Goal: Information Seeking & Learning: Learn about a topic

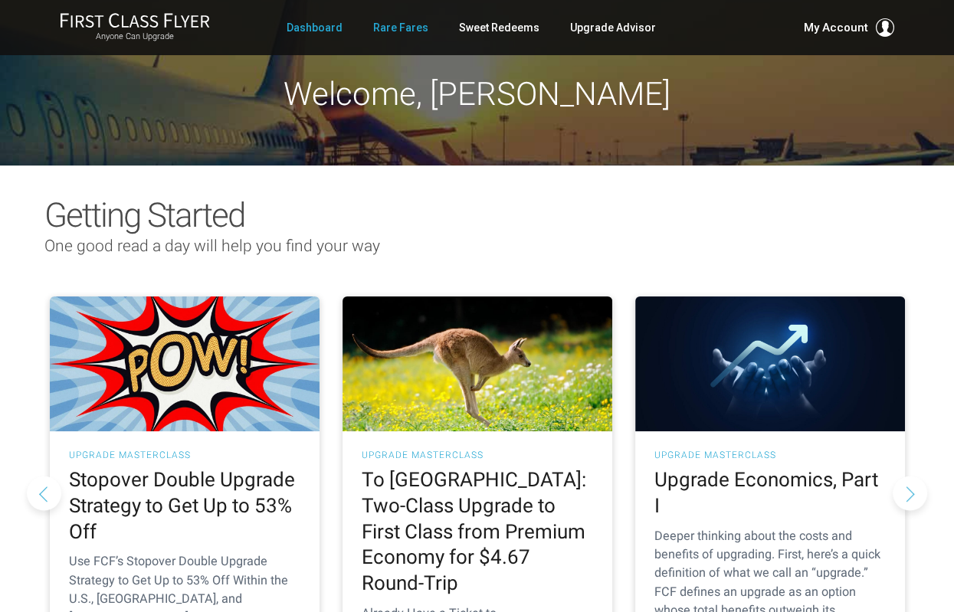
click at [402, 30] on link "Rare Fares" at bounding box center [400, 28] width 55 height 28
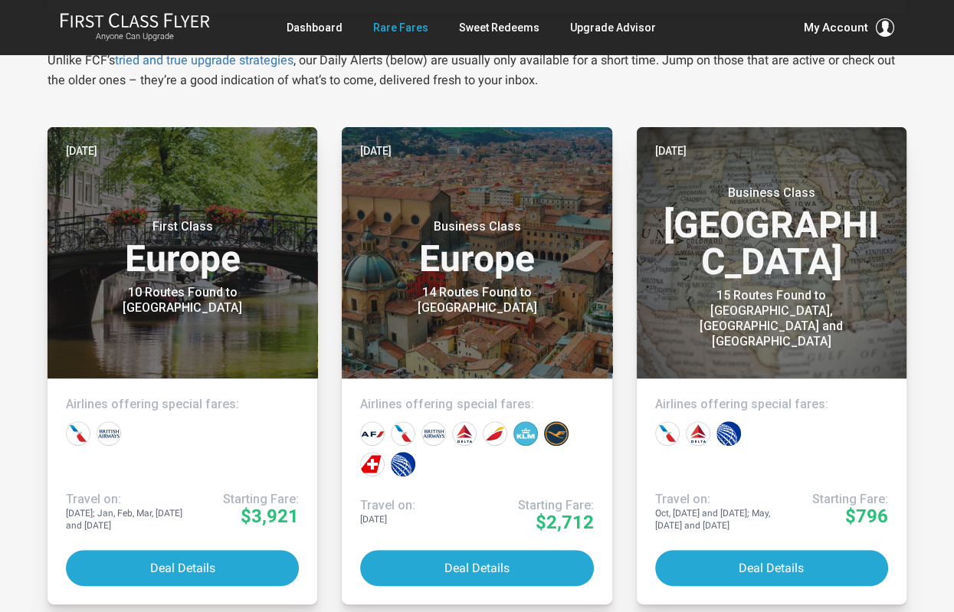
scroll to position [296, 0]
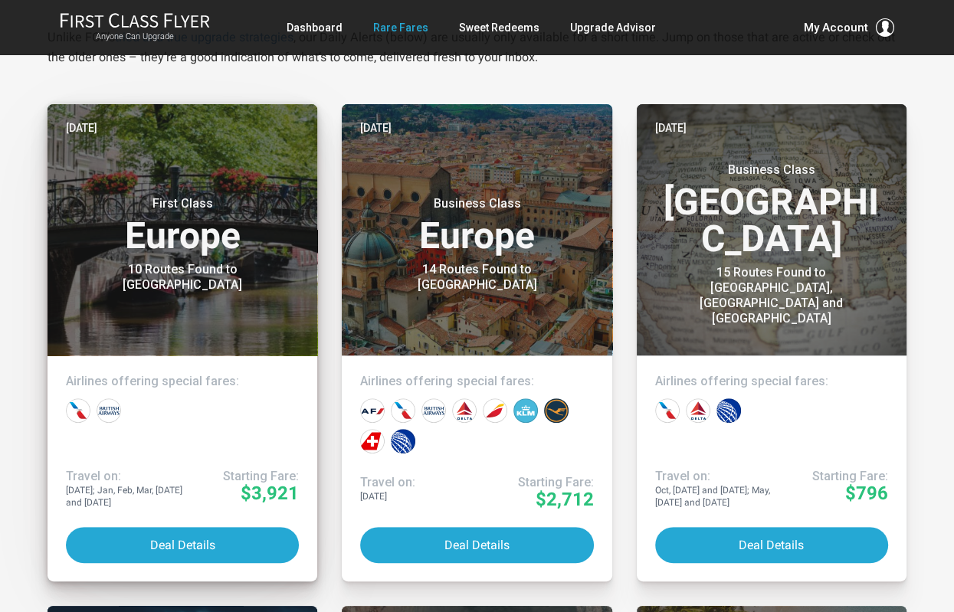
click at [211, 330] on header "Yesterday First Class Europe 10 Routes Found to Amsterdam" at bounding box center [183, 229] width 270 height 251
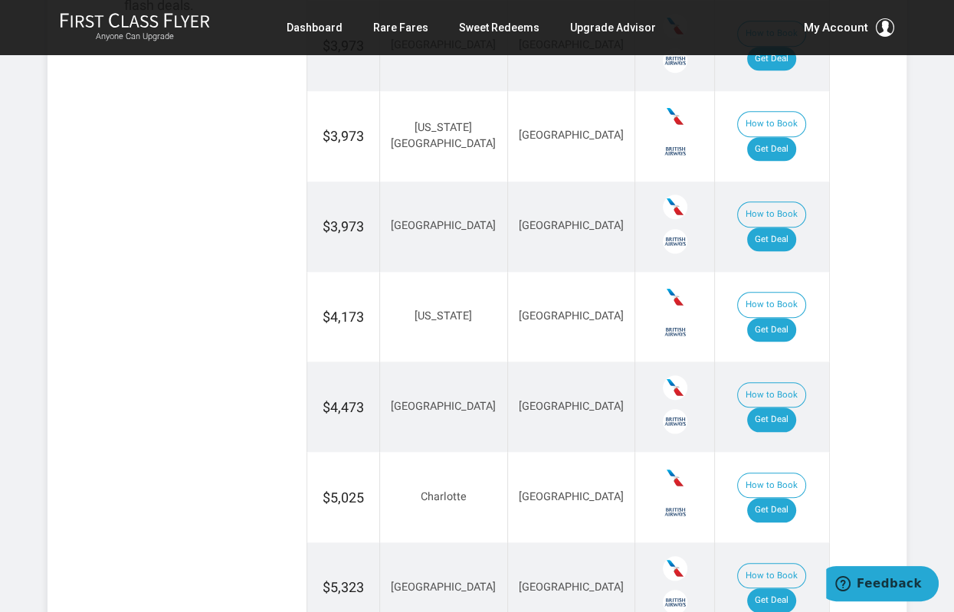
scroll to position [978, 0]
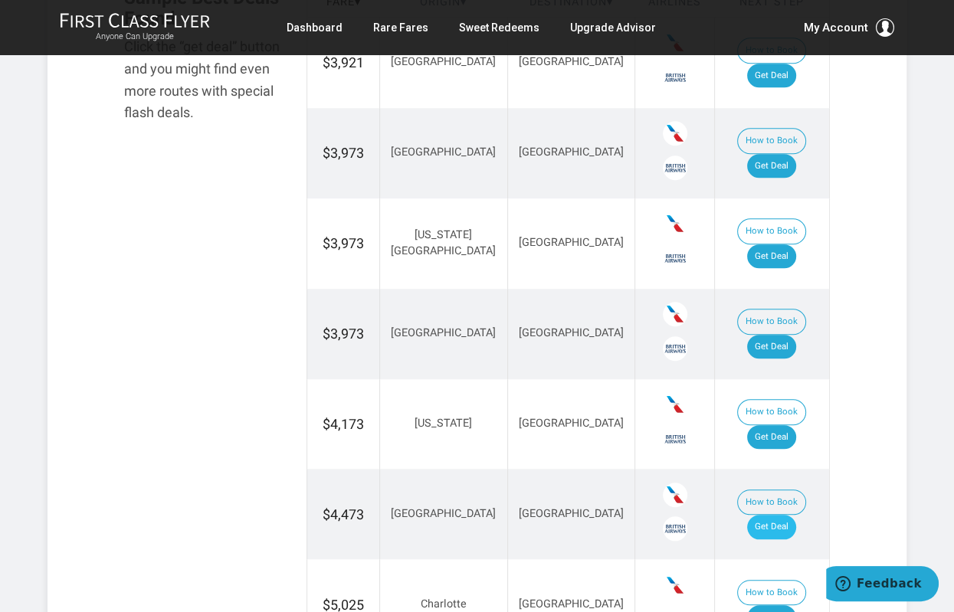
click at [770, 515] on link "Get Deal" at bounding box center [771, 527] width 49 height 25
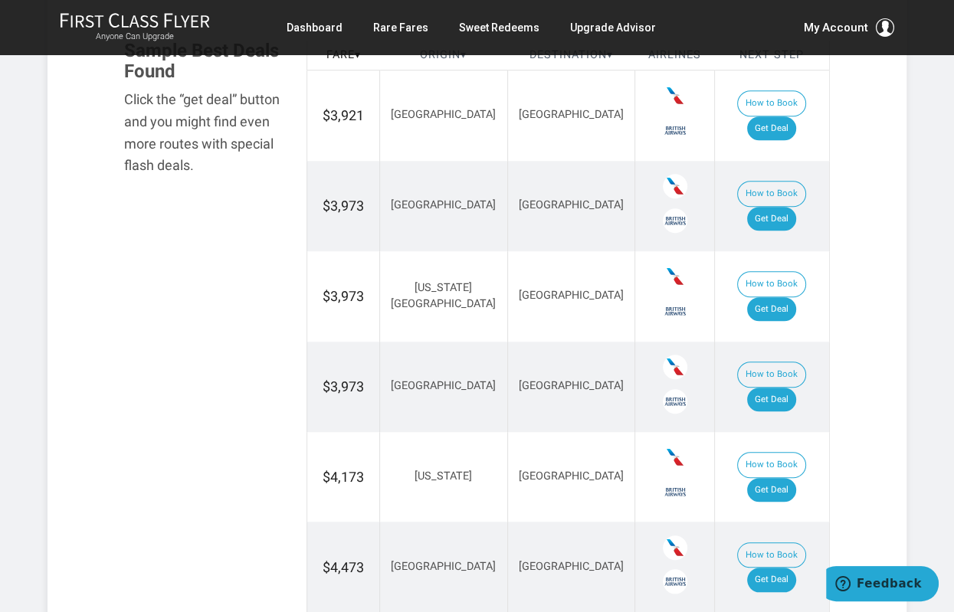
scroll to position [0, 0]
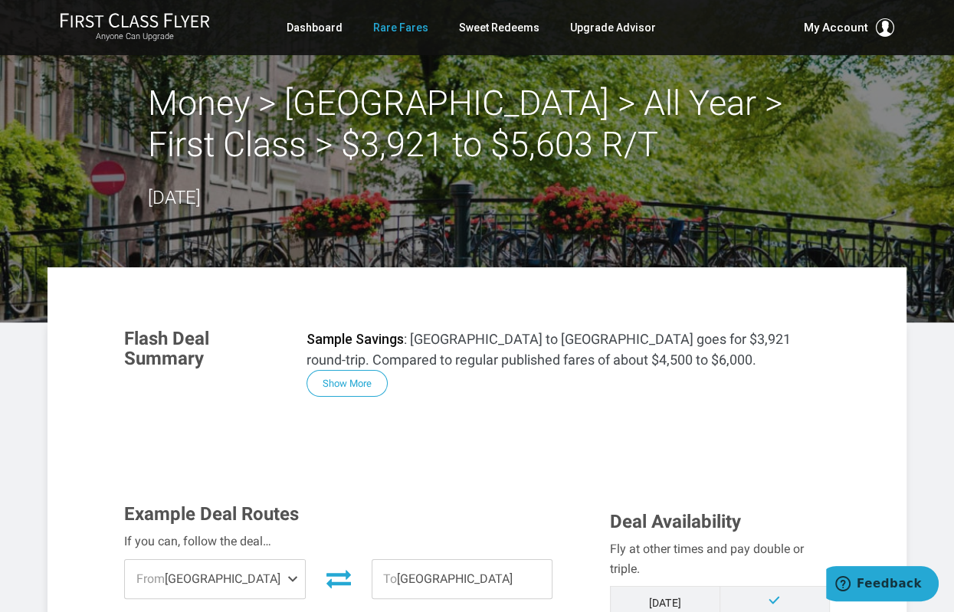
click at [403, 31] on link "Rare Fares" at bounding box center [400, 28] width 55 height 28
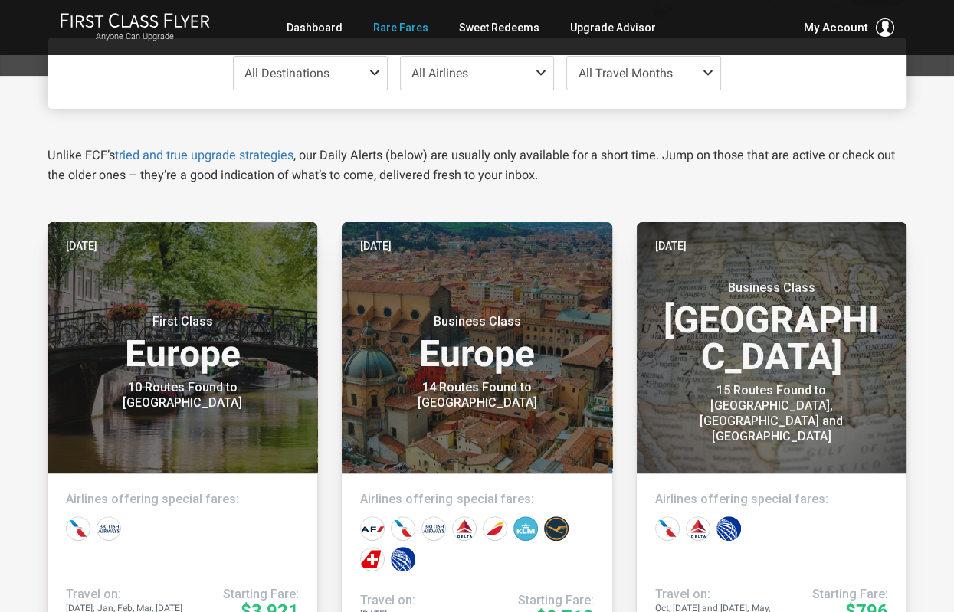
scroll to position [146, 0]
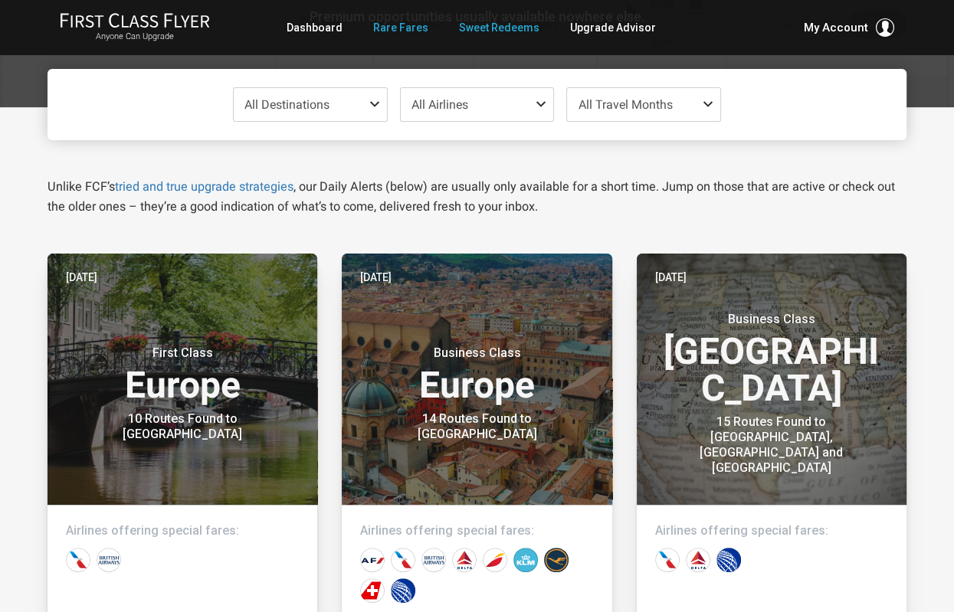
click at [478, 23] on link "Sweet Redeems" at bounding box center [499, 28] width 80 height 28
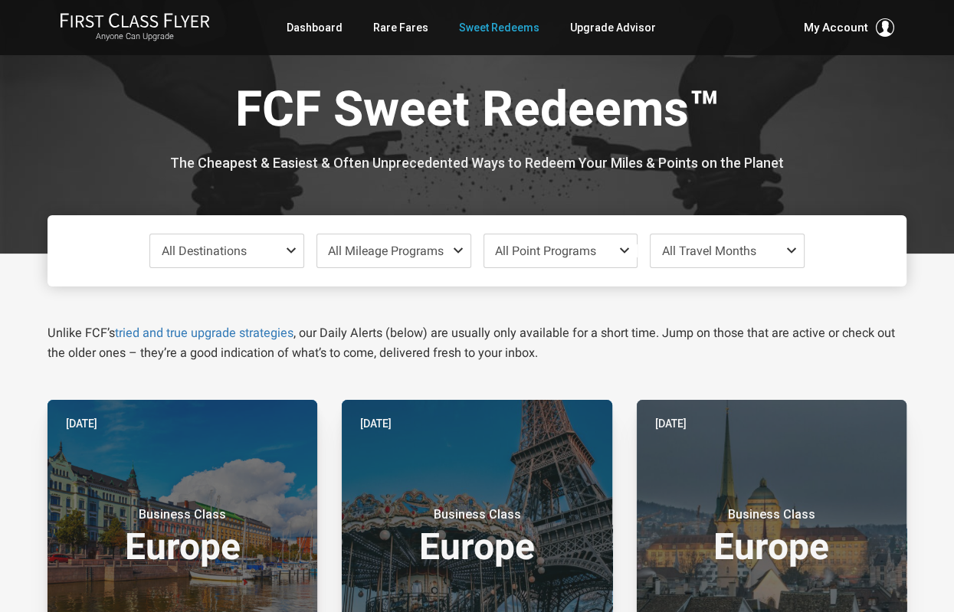
click at [457, 257] on span "All Mileage Programs" at bounding box center [393, 250] width 153 height 33
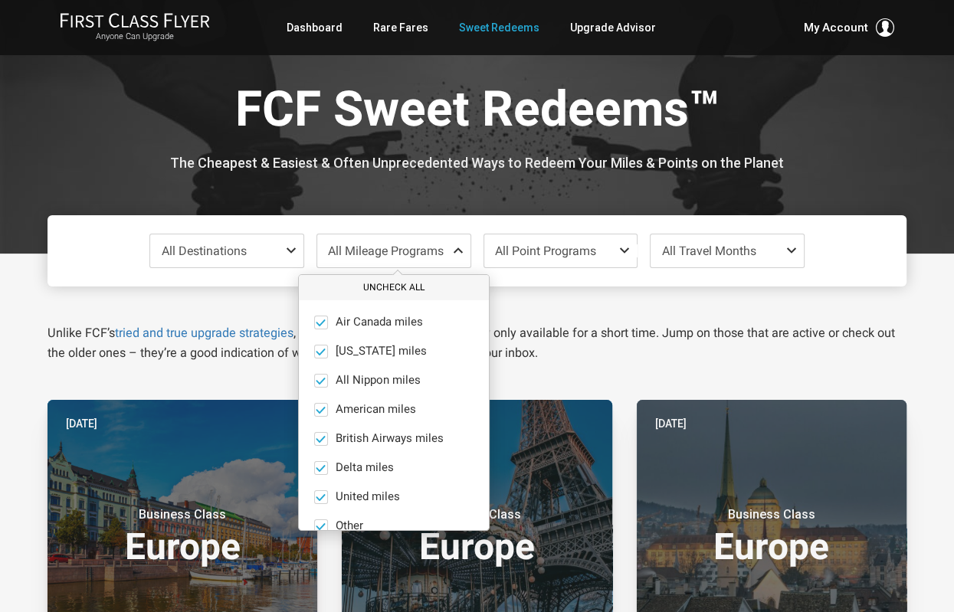
click at [424, 289] on button "Uncheck All" at bounding box center [394, 287] width 190 height 25
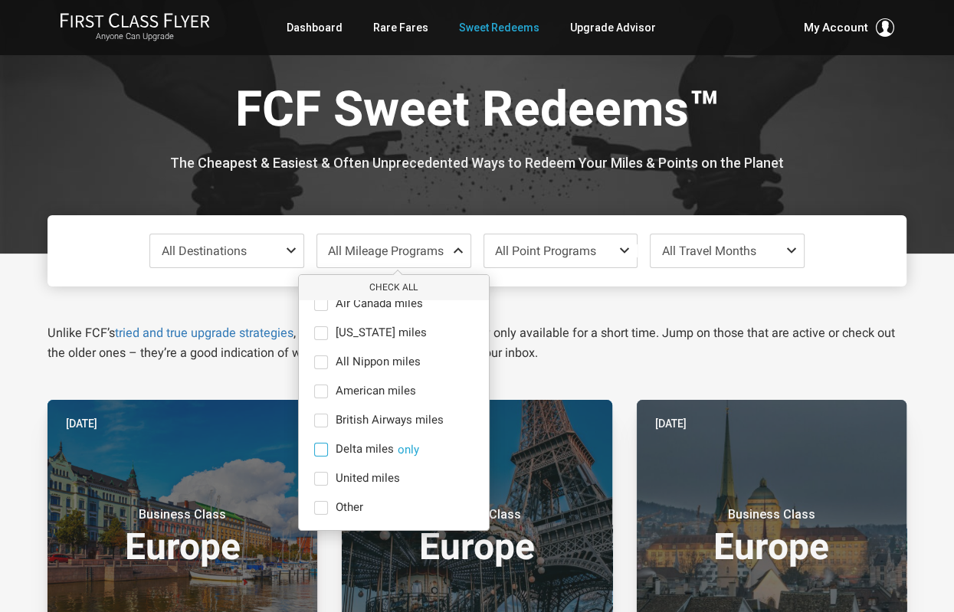
click at [343, 457] on span "Delta miles" at bounding box center [365, 450] width 58 height 14
click at [0, 0] on input "Delta miles only" at bounding box center [0, 0] width 0 height 0
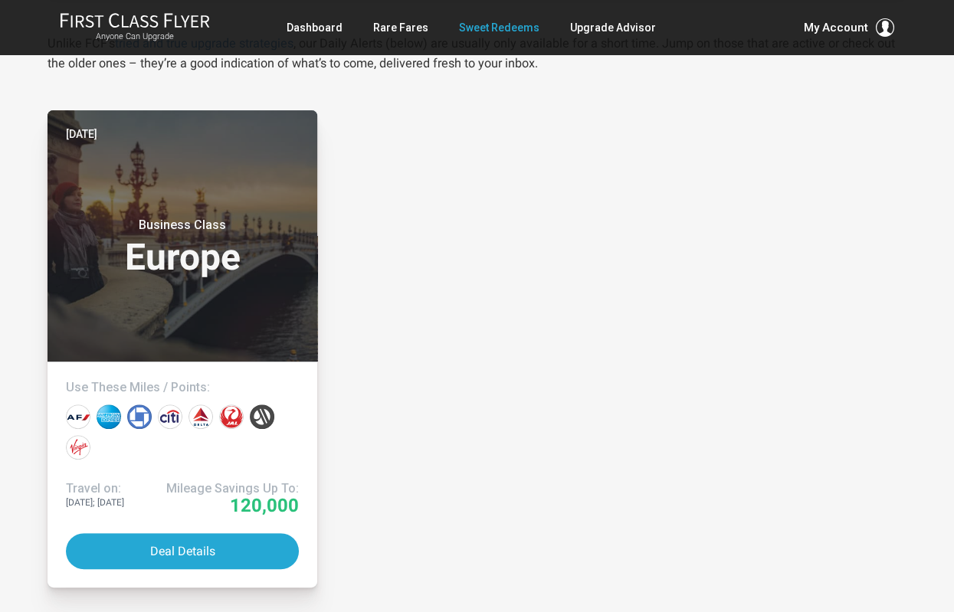
scroll to position [371, 0]
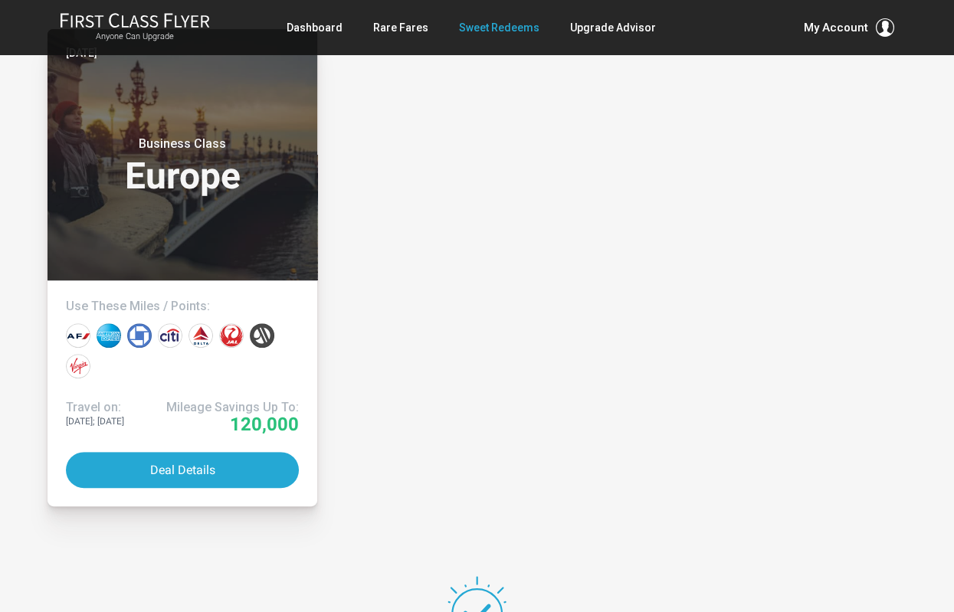
click at [499, 30] on link "Sweet Redeems" at bounding box center [499, 28] width 80 height 28
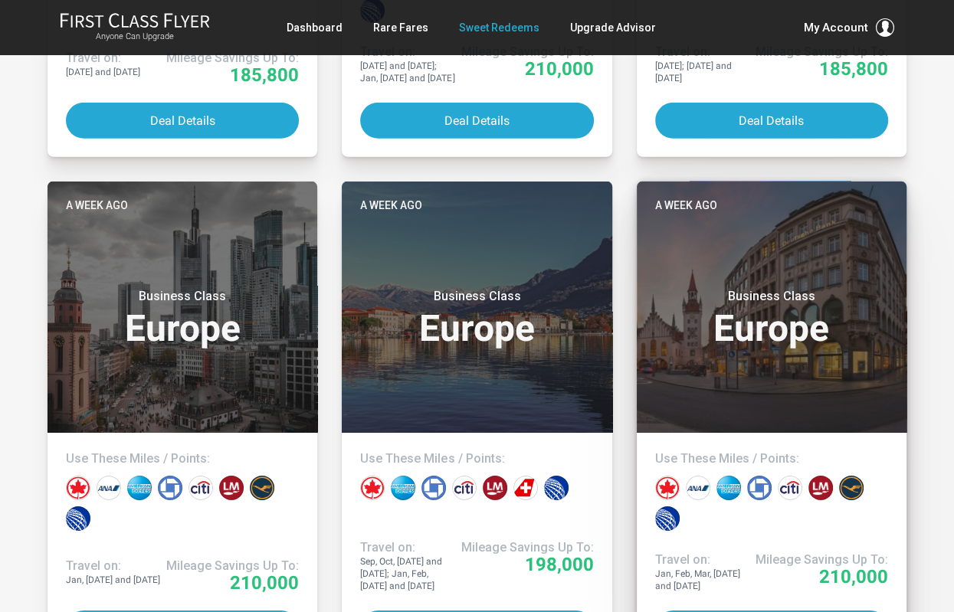
scroll to position [3712, 0]
